Goal: Navigation & Orientation: Find specific page/section

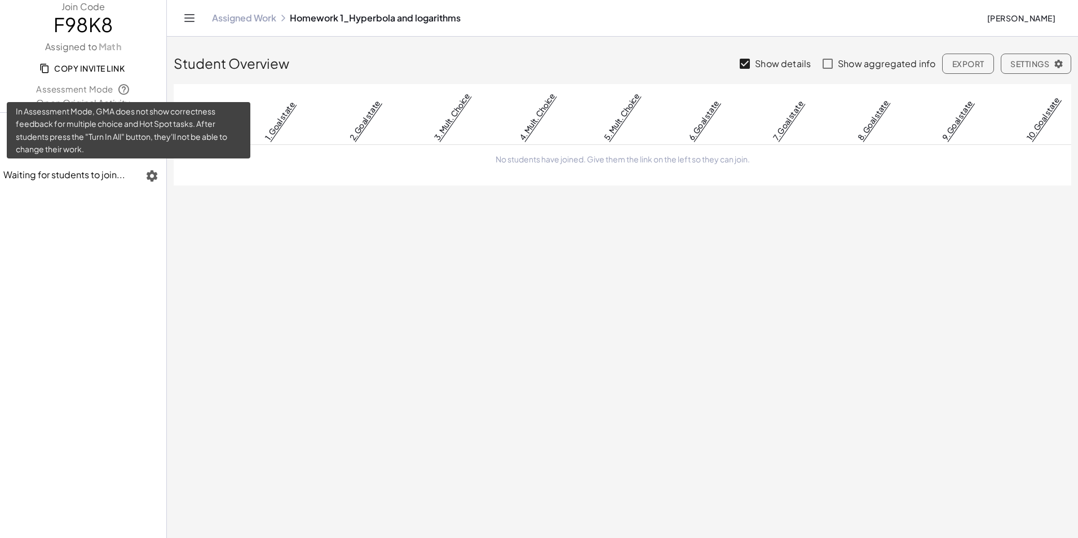
click at [122, 91] on icon at bounding box center [123, 89] width 13 height 13
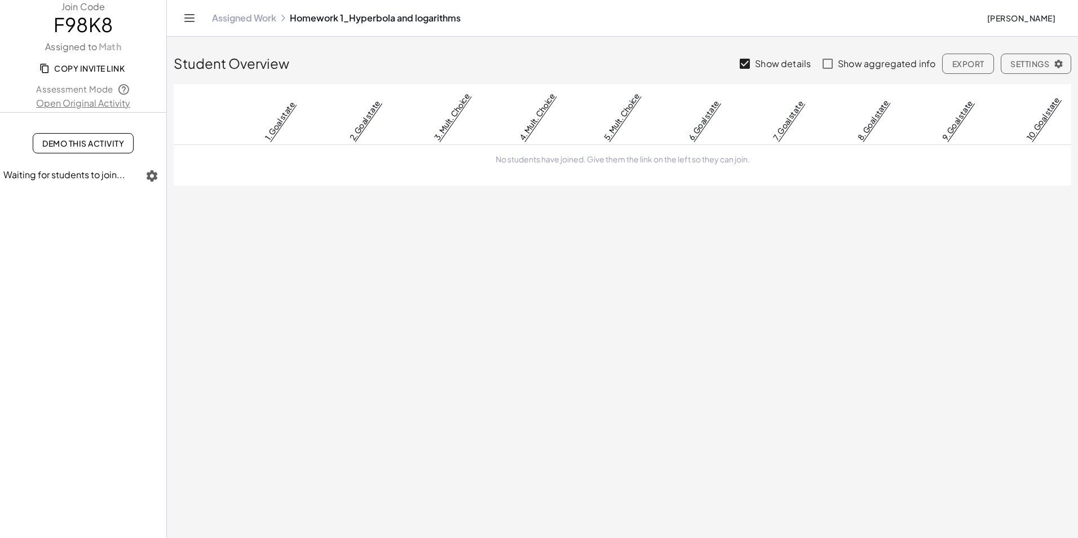
click at [152, 178] on icon "button" at bounding box center [153, 176] width 14 height 14
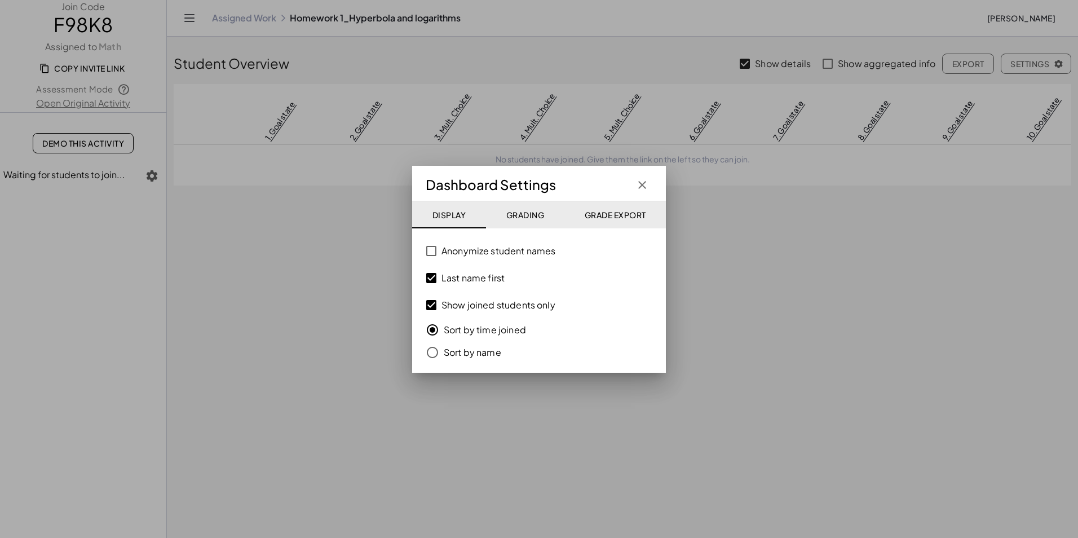
click at [737, 281] on div at bounding box center [539, 269] width 1078 height 538
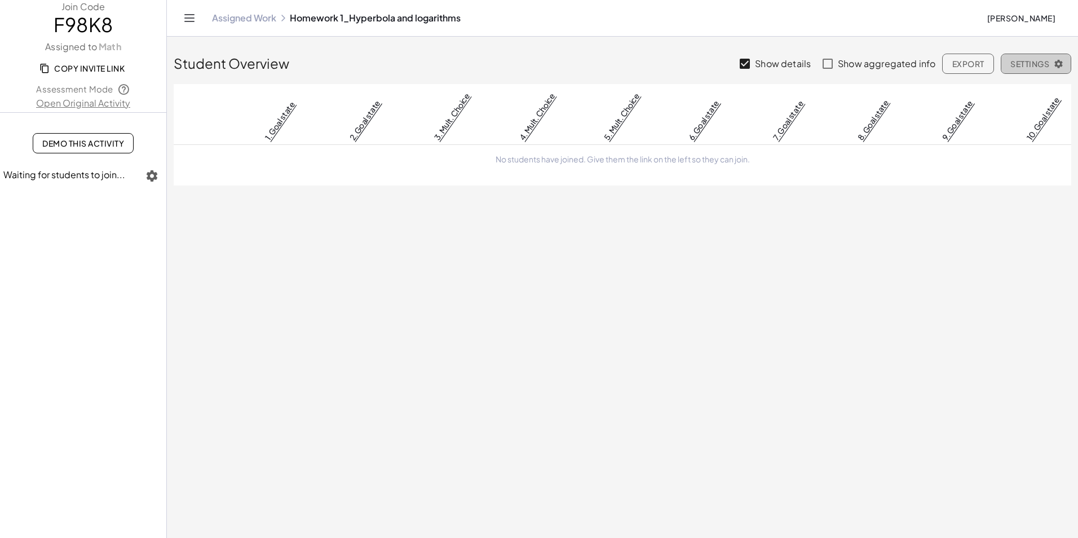
click at [1064, 69] on button "Settings" at bounding box center [1036, 64] width 70 height 20
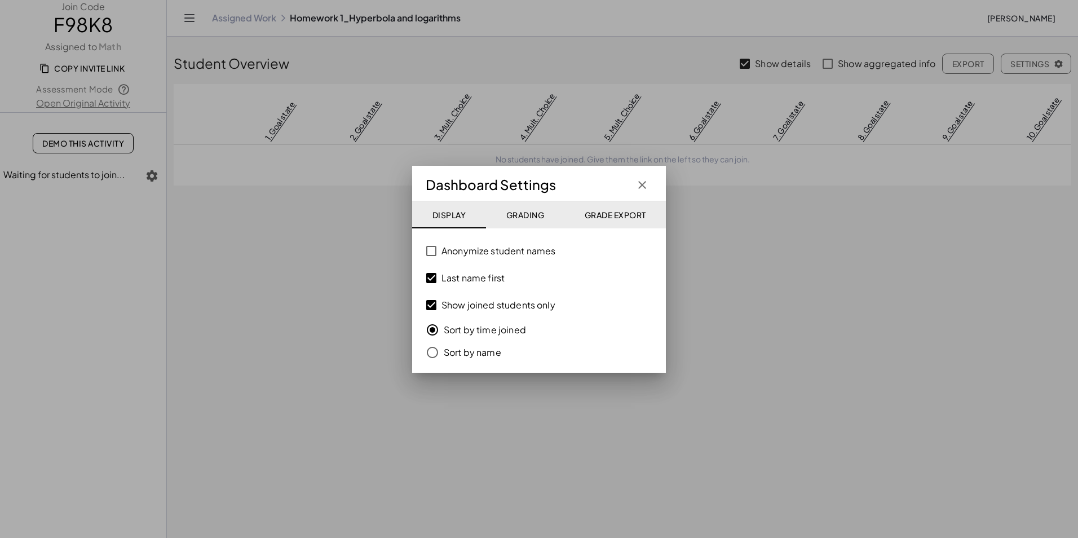
click at [861, 364] on div at bounding box center [539, 269] width 1078 height 538
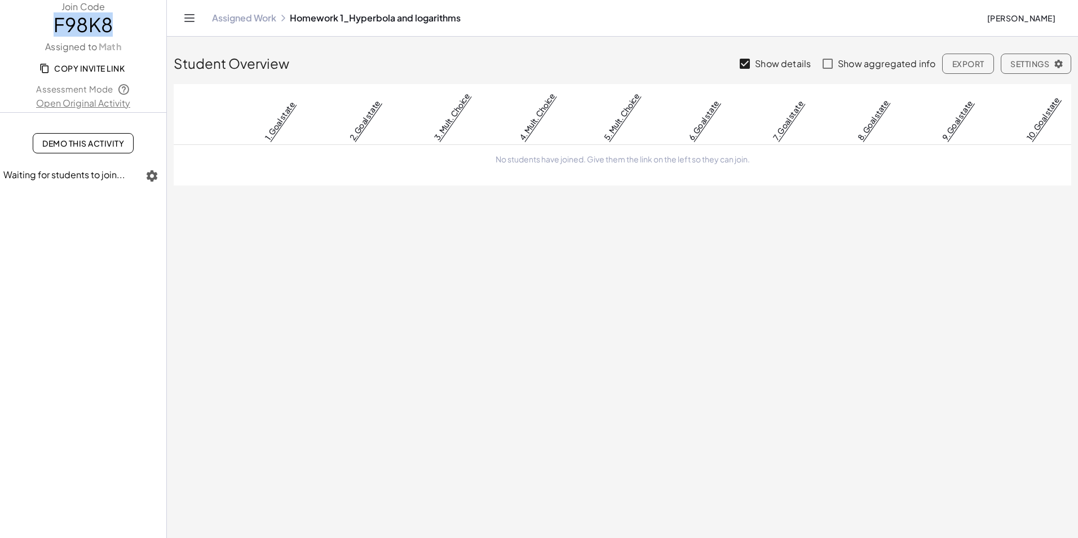
drag, startPoint x: 55, startPoint y: 22, endPoint x: 160, endPoint y: 24, distance: 104.4
click at [160, 24] on span "F98K8" at bounding box center [83, 25] width 166 height 23
